Goal: Task Accomplishment & Management: Use online tool/utility

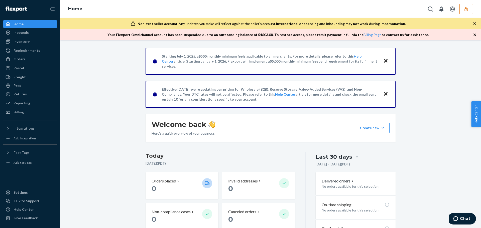
click at [470, 7] on button "button" at bounding box center [467, 9] width 14 height 10
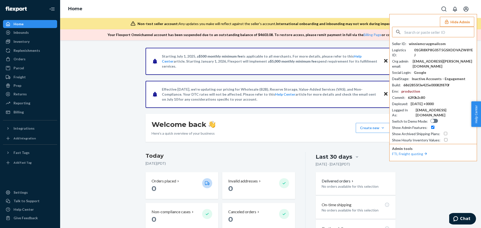
click at [407, 33] on input "text" at bounding box center [439, 32] width 70 height 10
paste input "logisticsskullshavercom"
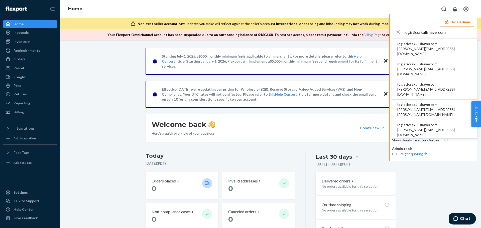
type input "logisticsskullshavercom"
click at [413, 45] on span "logisticsskullshavercom" at bounding box center [434, 43] width 75 height 5
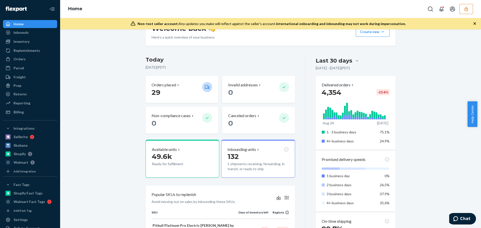
scroll to position [75, 0]
